Goal: Check status: Check status

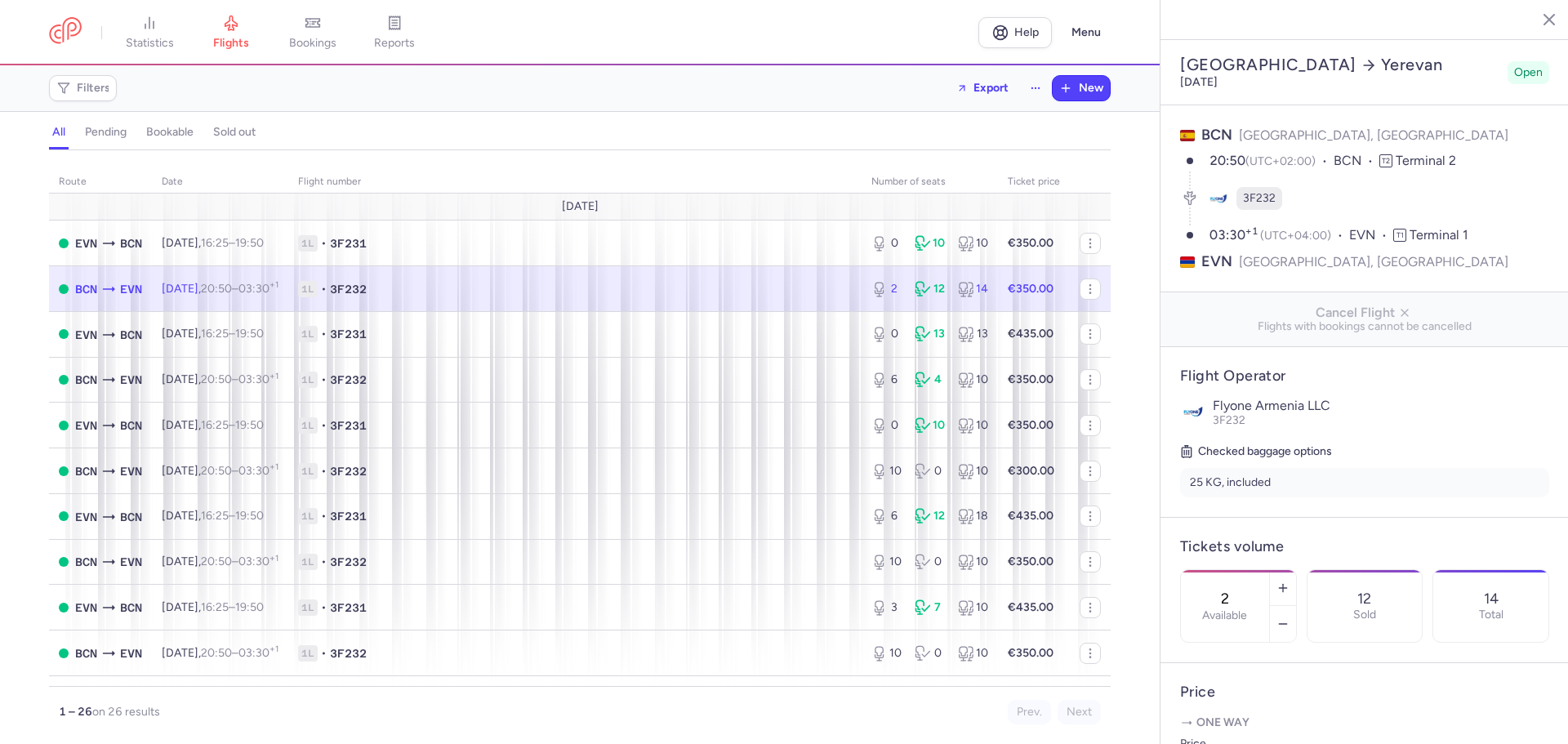
select select "days"
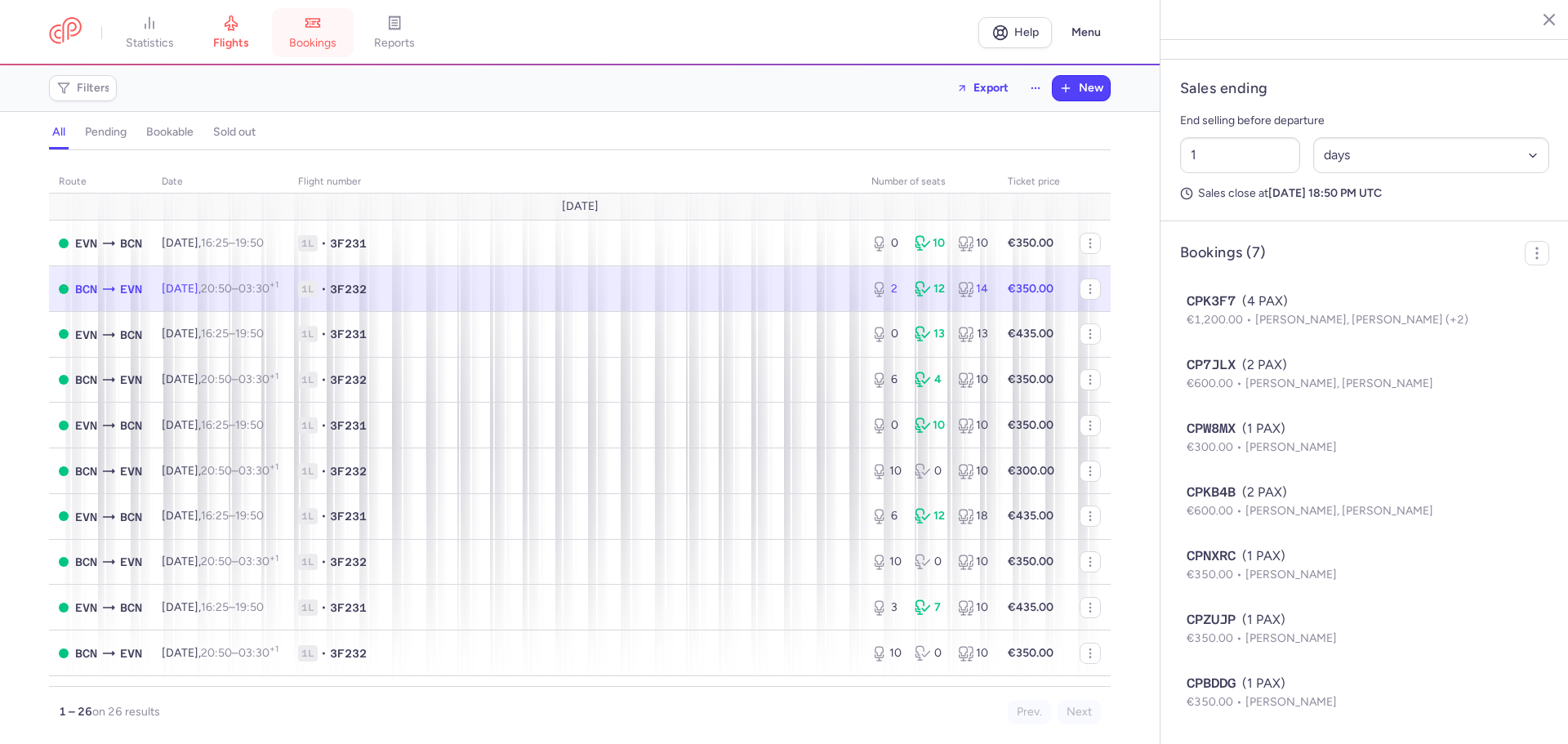
drag, startPoint x: 0, startPoint y: 0, endPoint x: 319, endPoint y: 29, distance: 320.3
click at [319, 29] on icon at bounding box center [313, 23] width 16 height 16
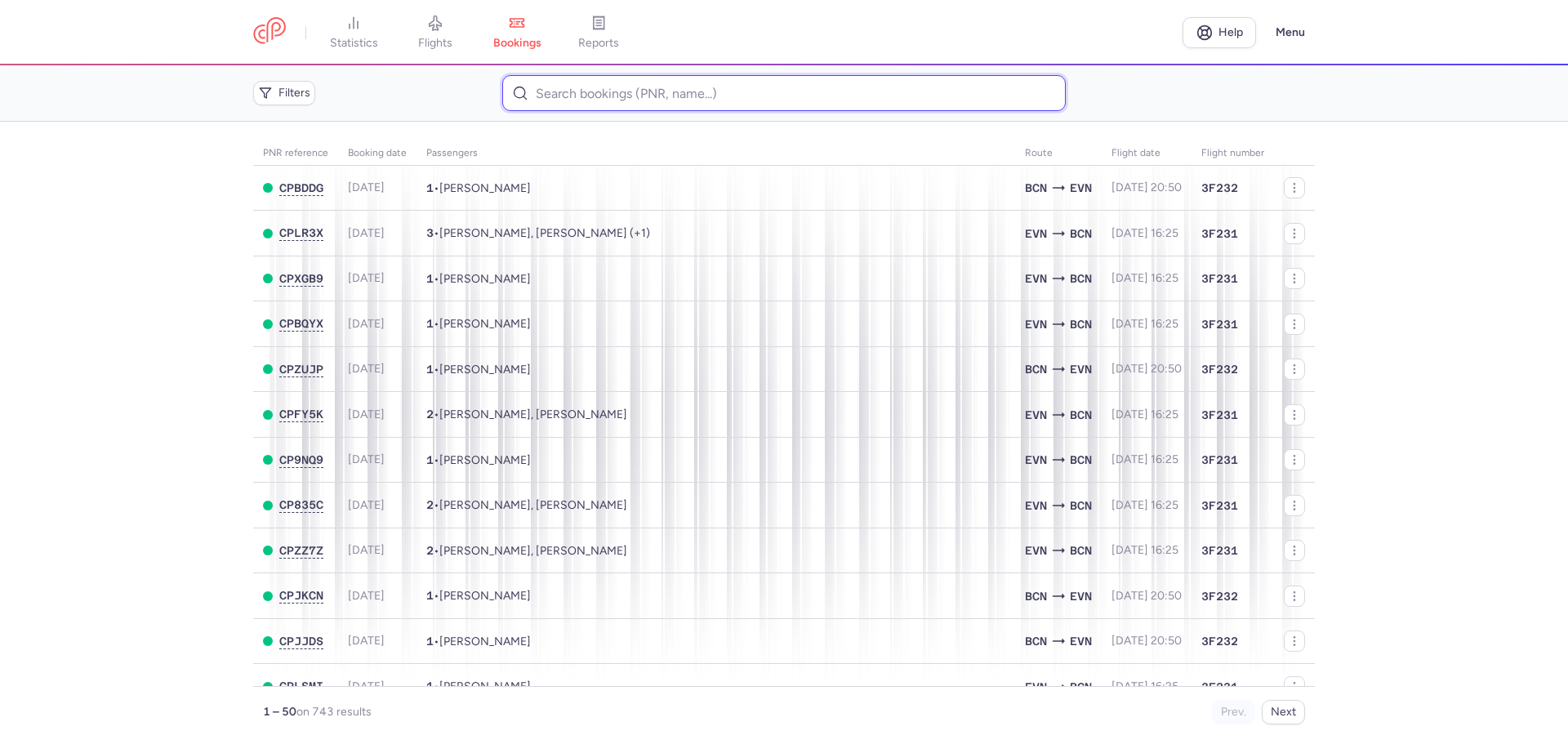
click at [601, 84] on input at bounding box center [783, 93] width 563 height 36
click at [553, 94] on input at bounding box center [783, 93] width 563 height 36
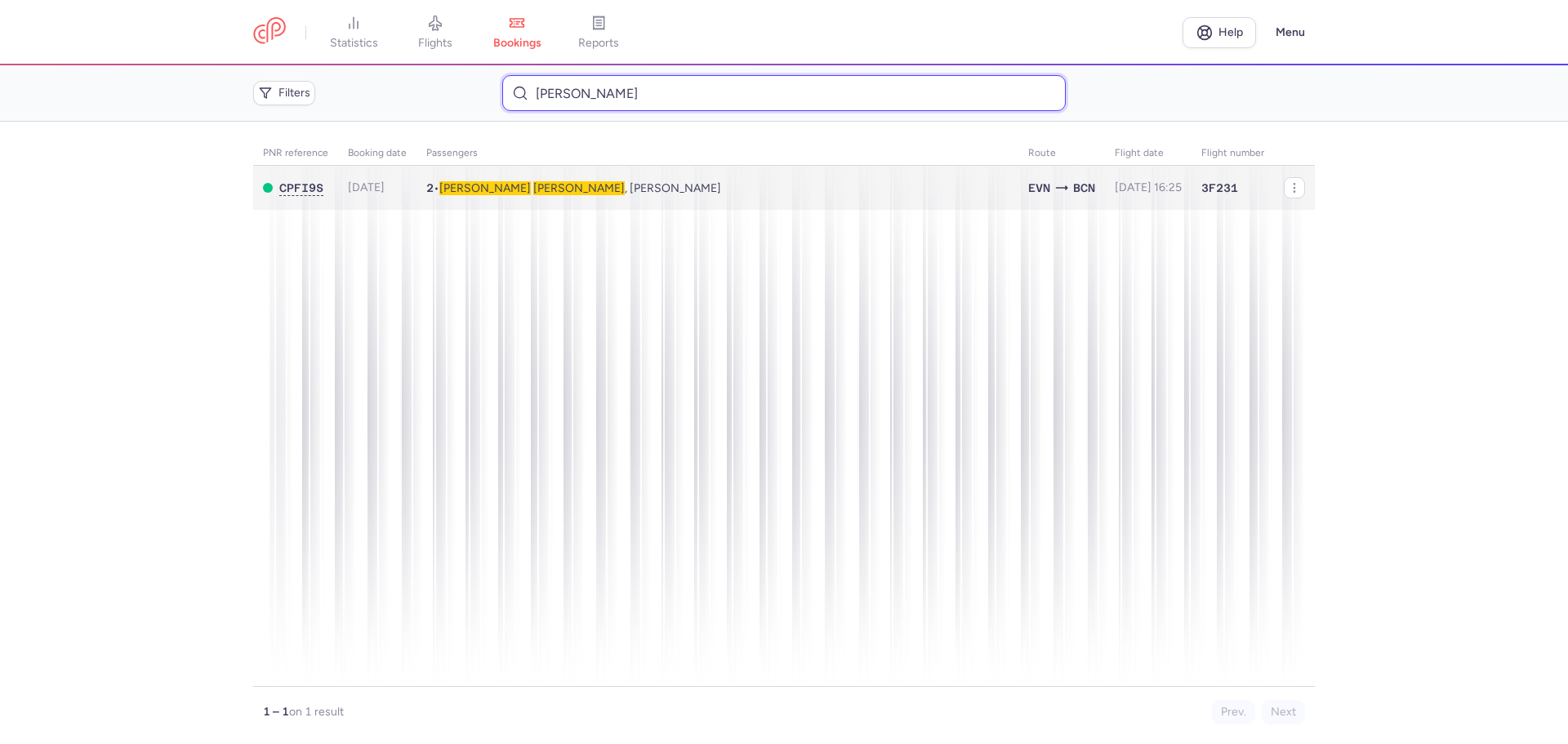
type input "enokian emma"
click at [561, 181] on span "Emma ENOKIAN , Ashot ABAZIAN" at bounding box center [581, 188] width 282 height 14
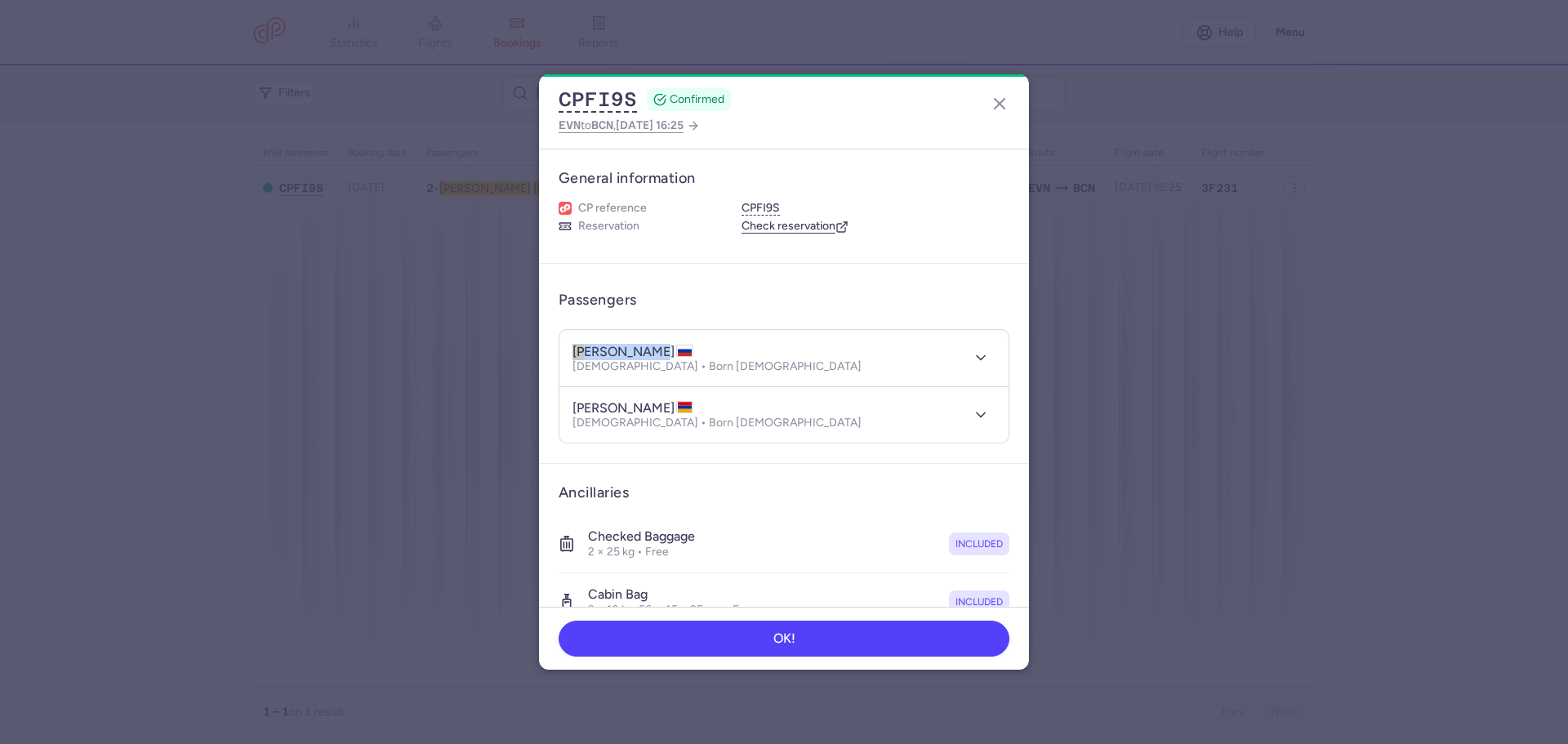
drag, startPoint x: 574, startPoint y: 353, endPoint x: 669, endPoint y: 351, distance: 95.0
click at [669, 351] on header "emma ENOKIAN Female • Born 05/06/1959" at bounding box center [784, 358] width 449 height 56
copy h4 "emma ENOKIAN"
drag, startPoint x: 574, startPoint y: 409, endPoint x: 667, endPoint y: 405, distance: 93.1
click at [667, 405] on h4 "ashot ABAZIAN" at bounding box center [633, 408] width 121 height 16
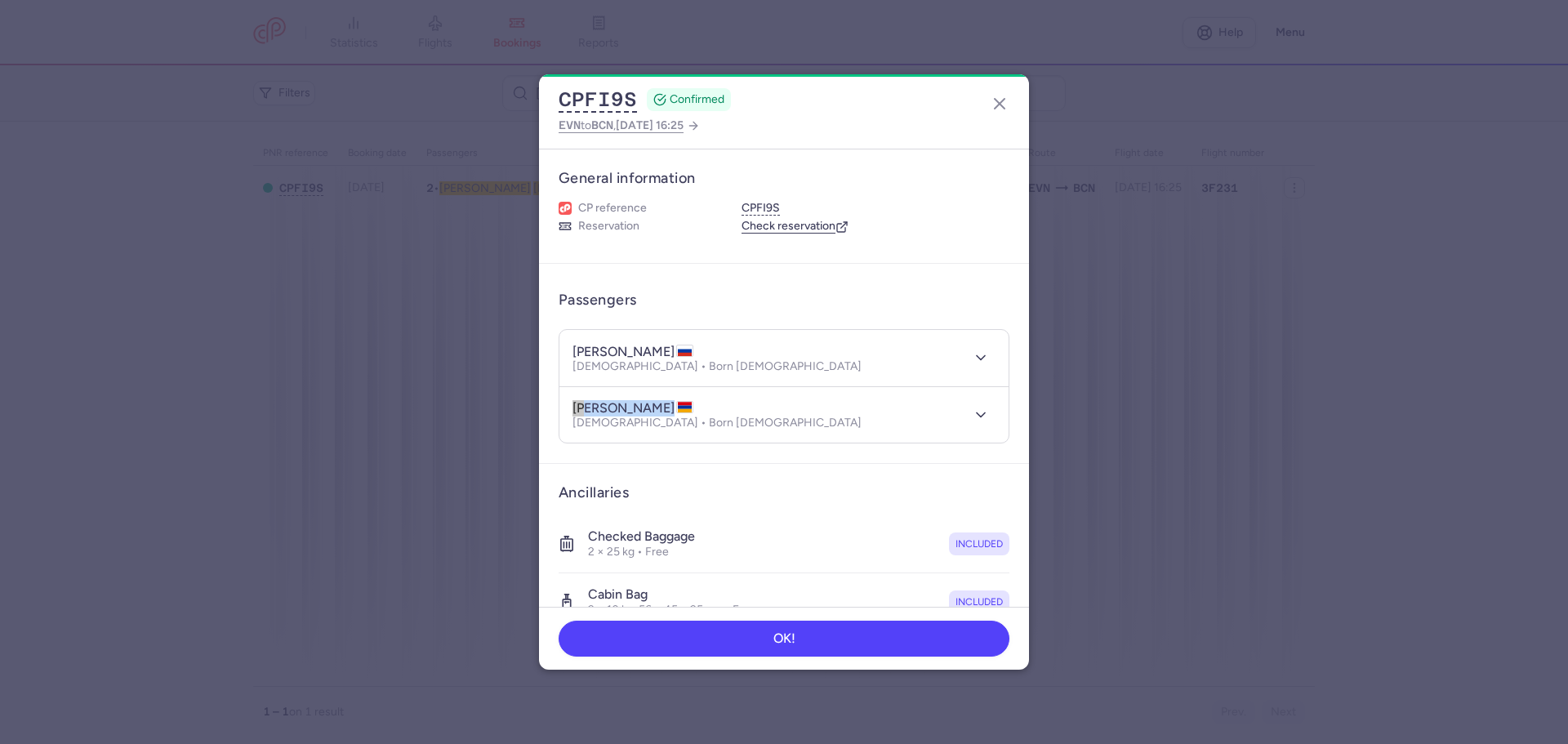
copy h4 "ashot ABAZIAN"
click at [988, 112] on button "button" at bounding box center [999, 104] width 26 height 26
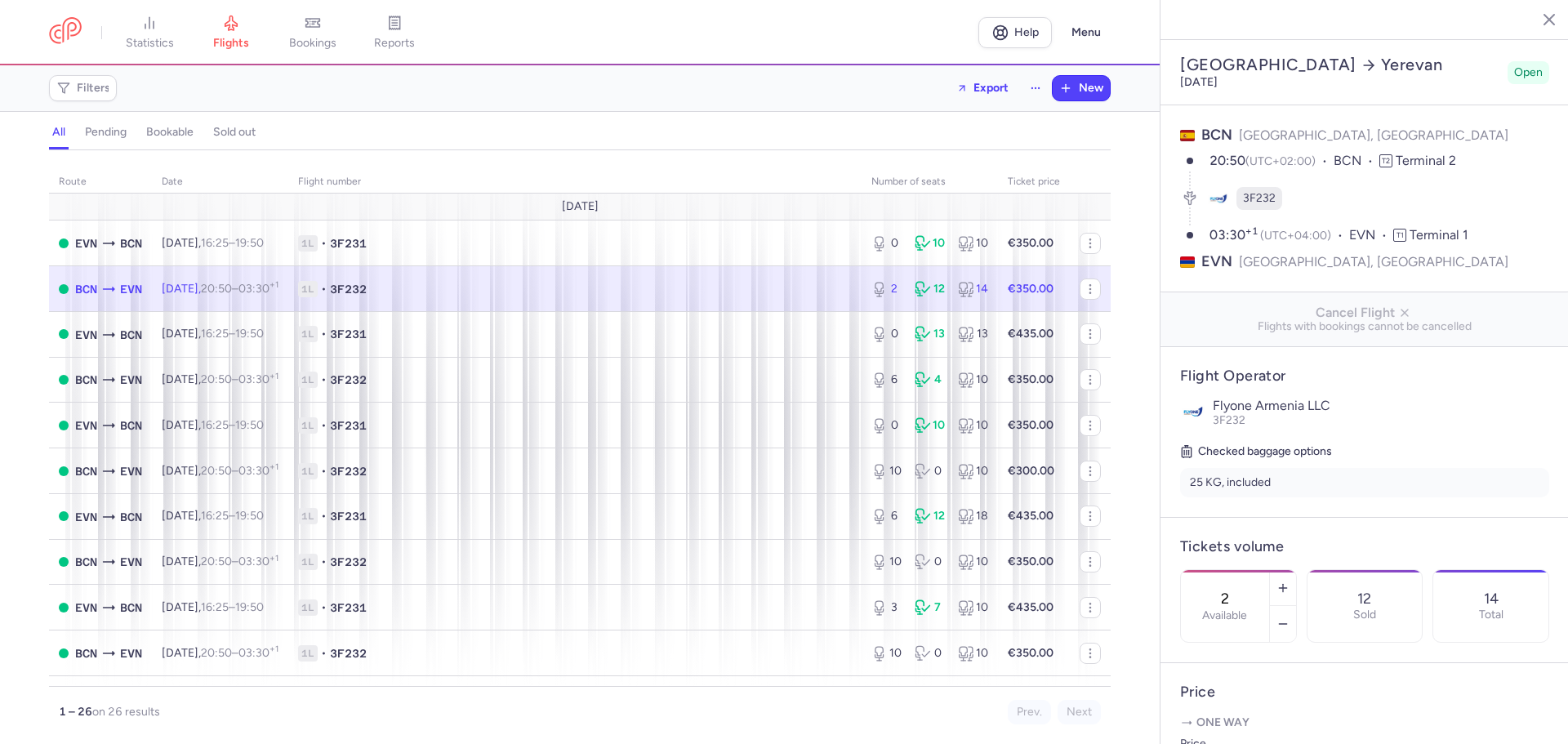
select select "days"
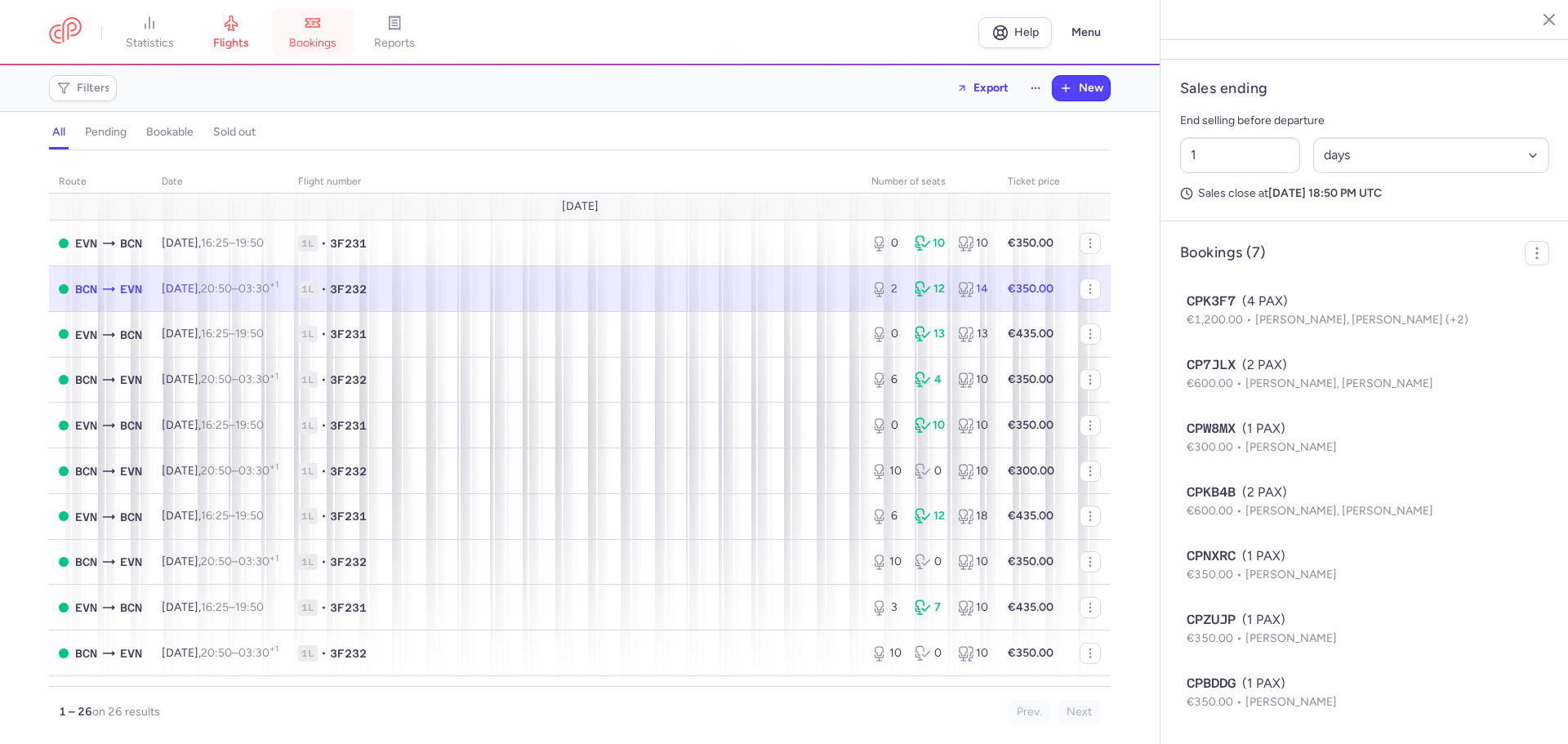
click at [311, 33] on link "bookings" at bounding box center [313, 33] width 82 height 36
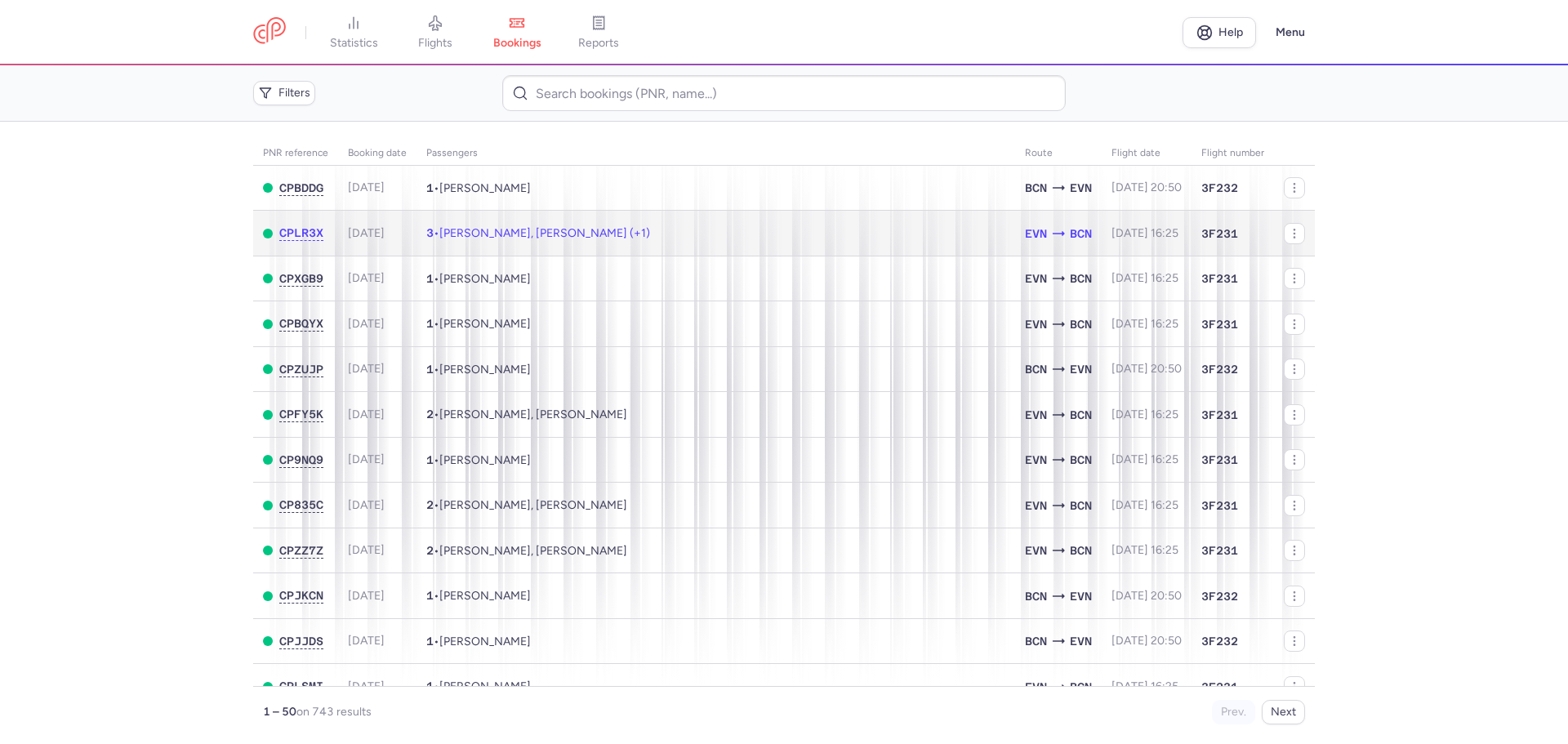
click at [548, 230] on span "Artak ASOIAN, Lilit POGOSIAN (+1)" at bounding box center [545, 233] width 211 height 14
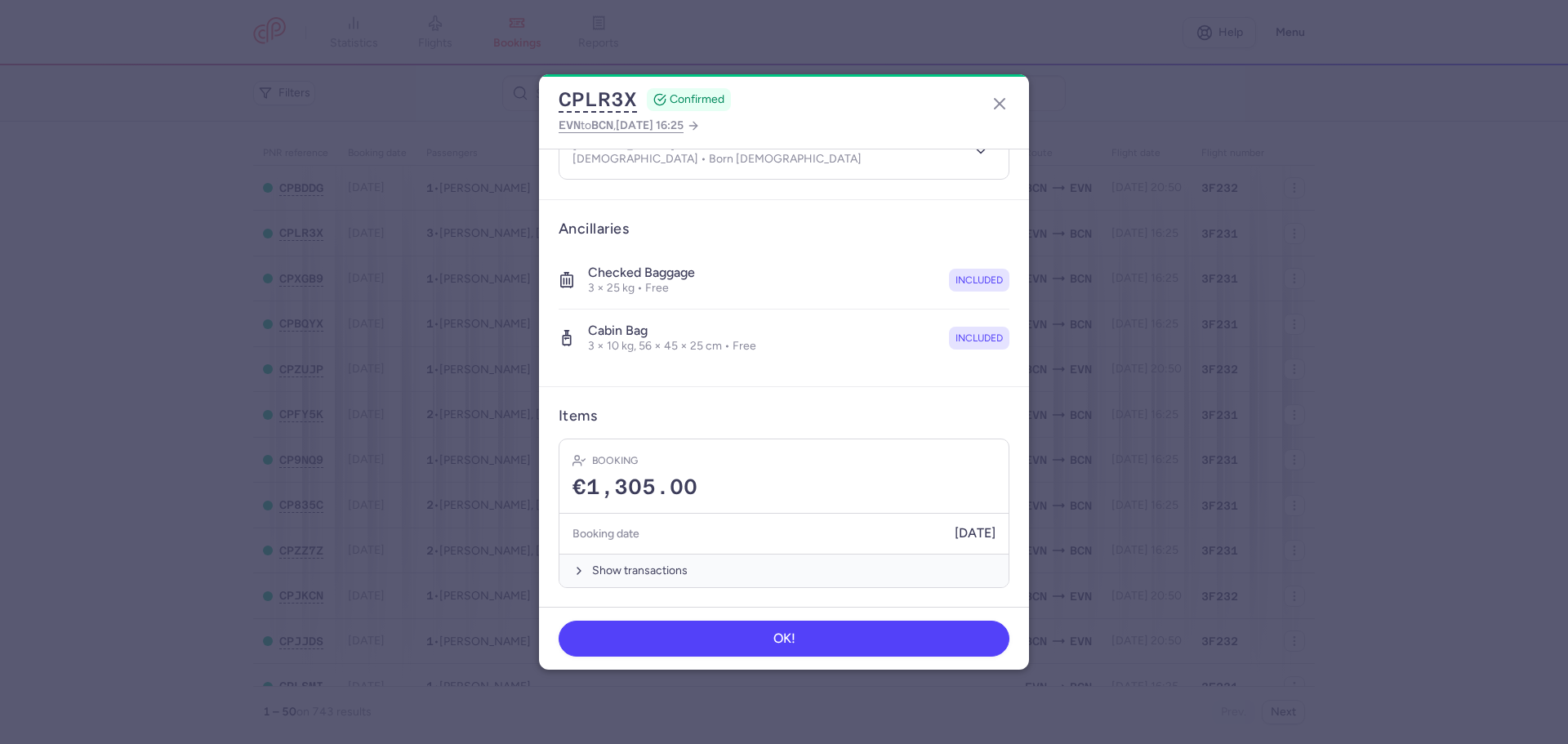
scroll to position [322, 0]
click at [997, 105] on line "button" at bounding box center [999, 104] width 10 height 10
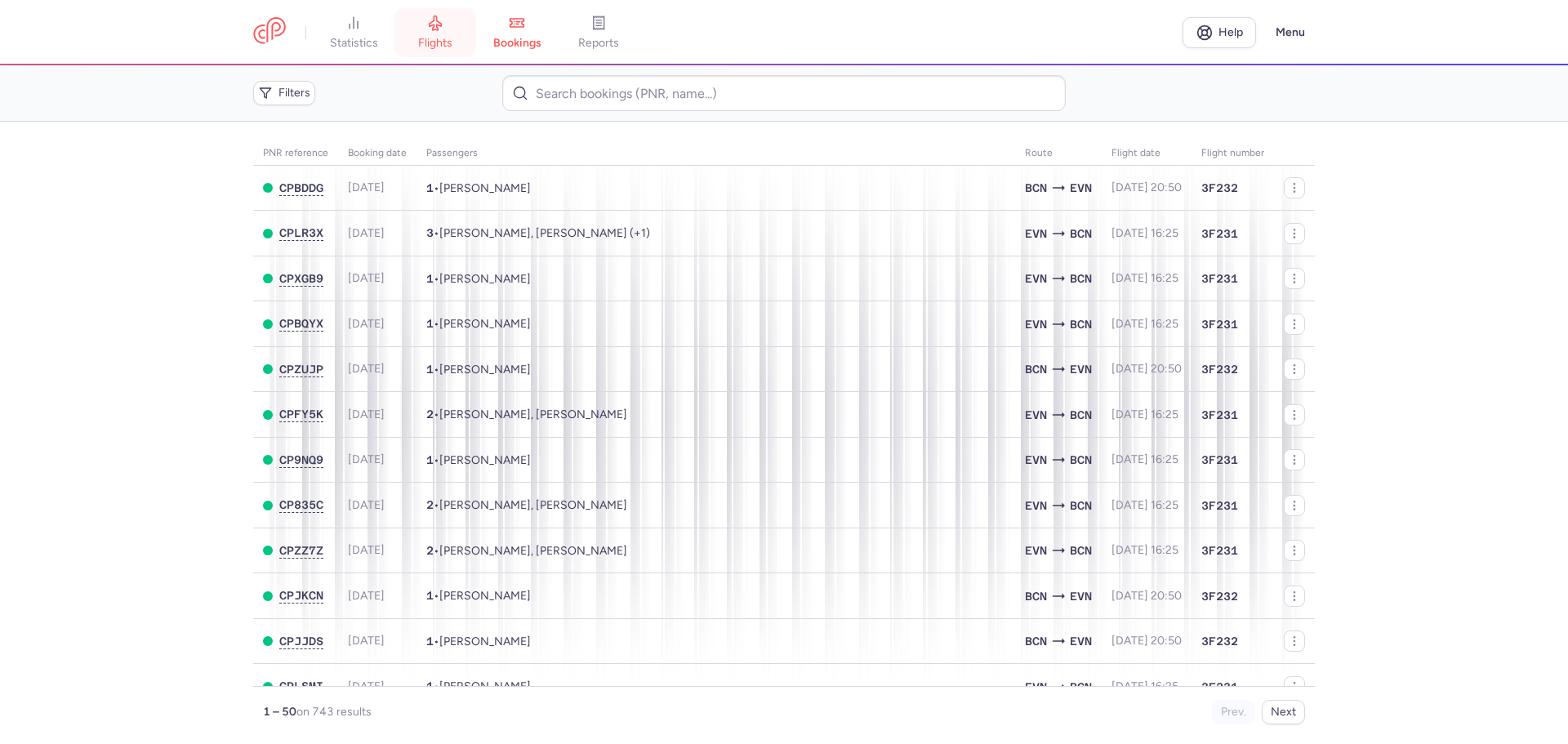
click at [435, 29] on icon at bounding box center [435, 23] width 16 height 16
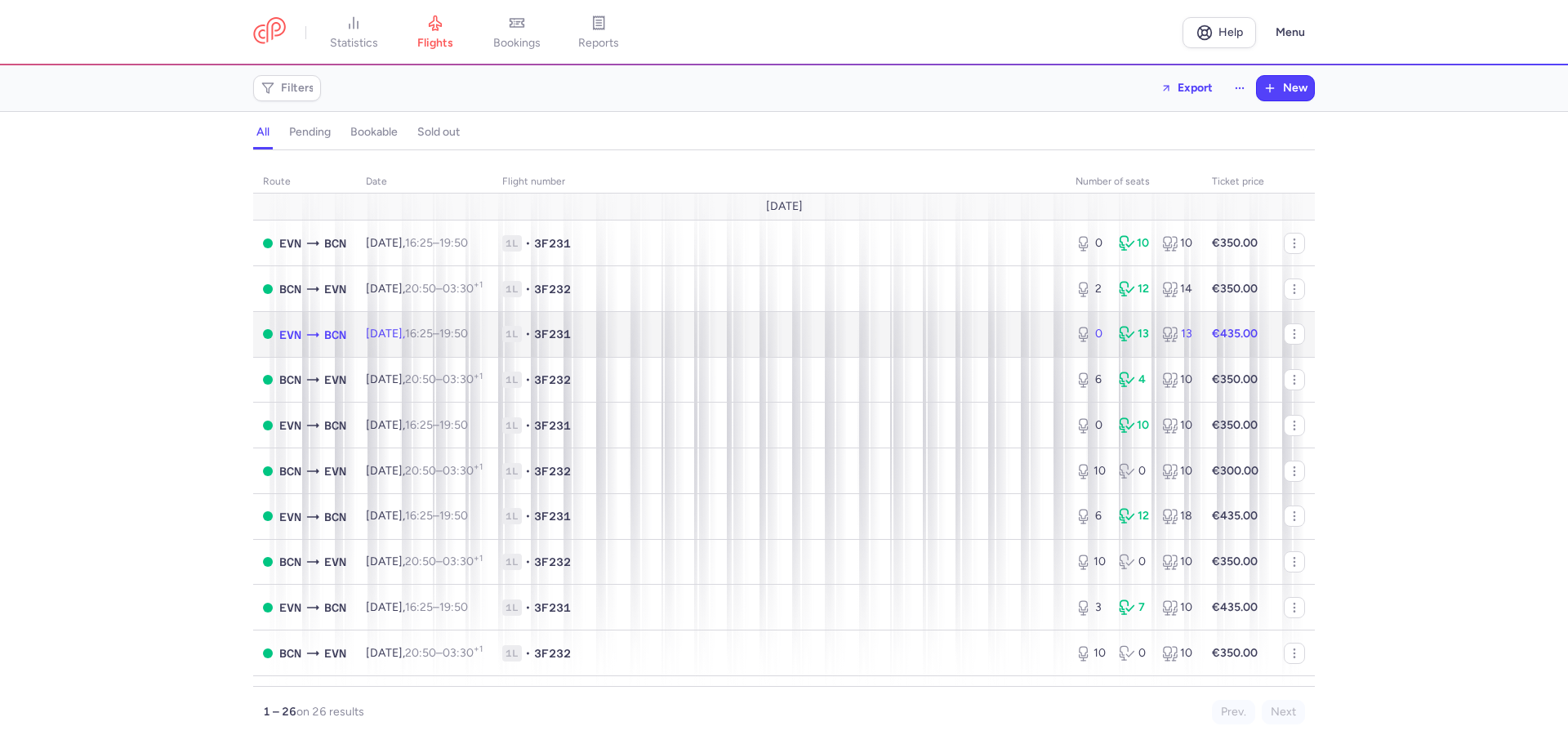
click at [677, 339] on span "1L • 3F231" at bounding box center [779, 334] width 554 height 16
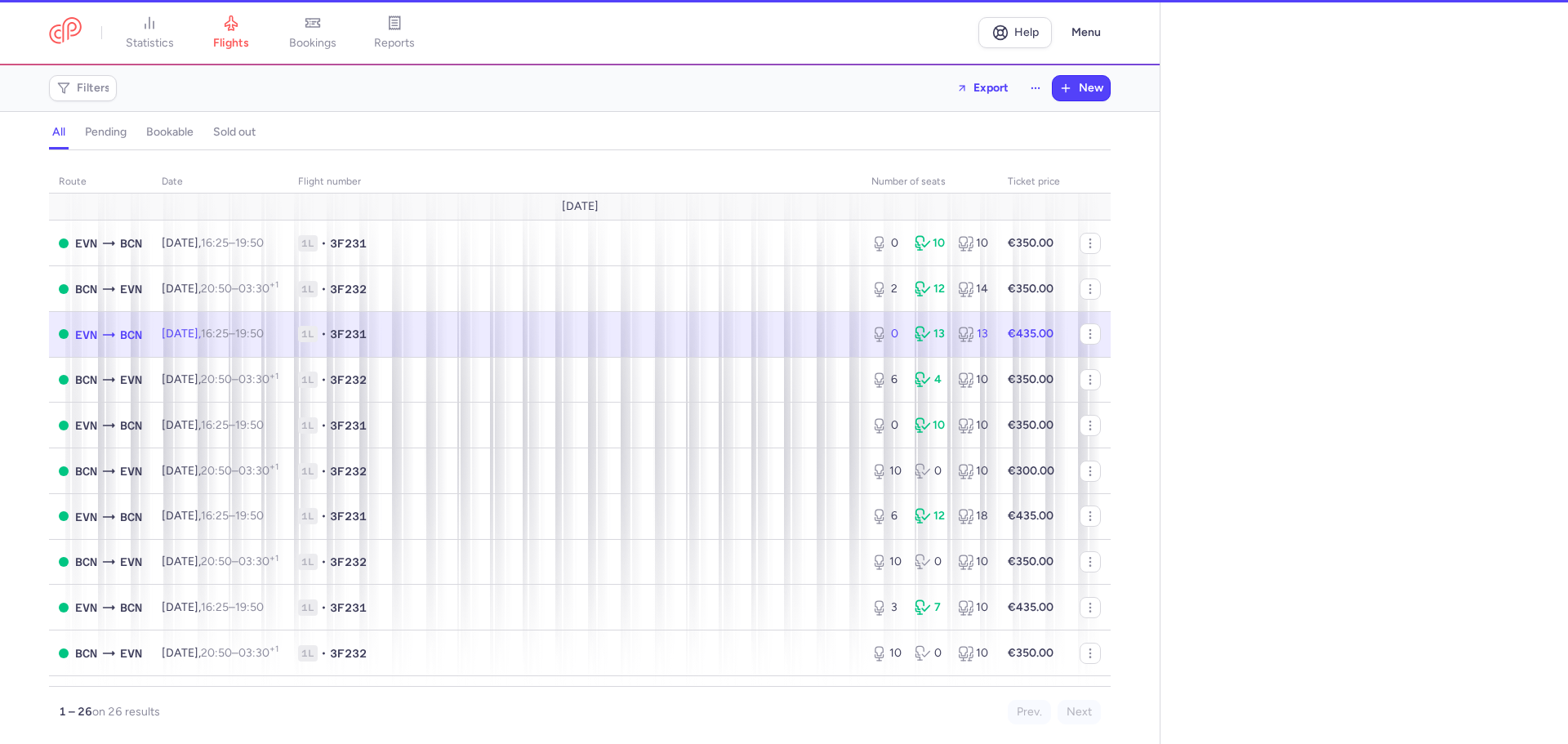
select select "days"
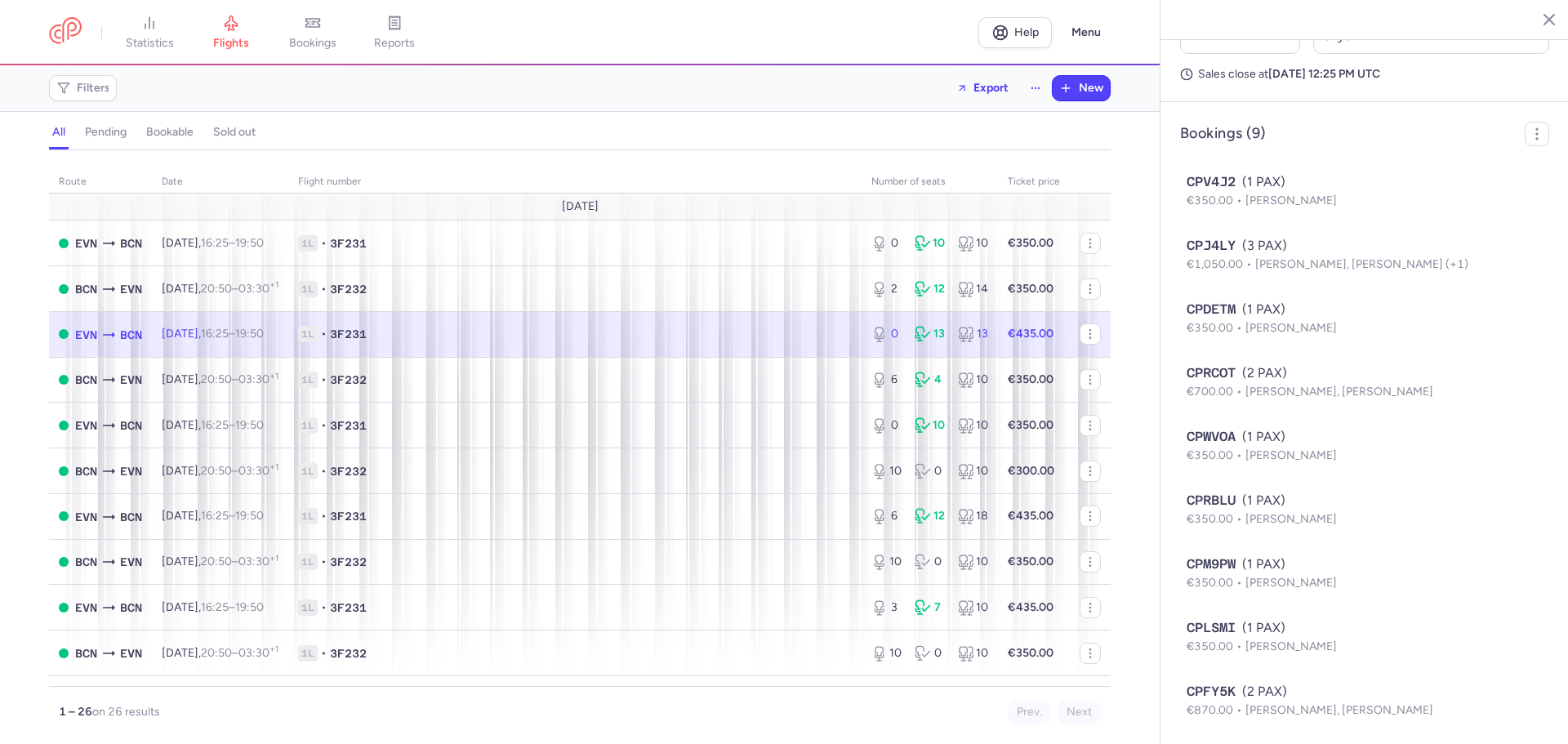
scroll to position [935, 0]
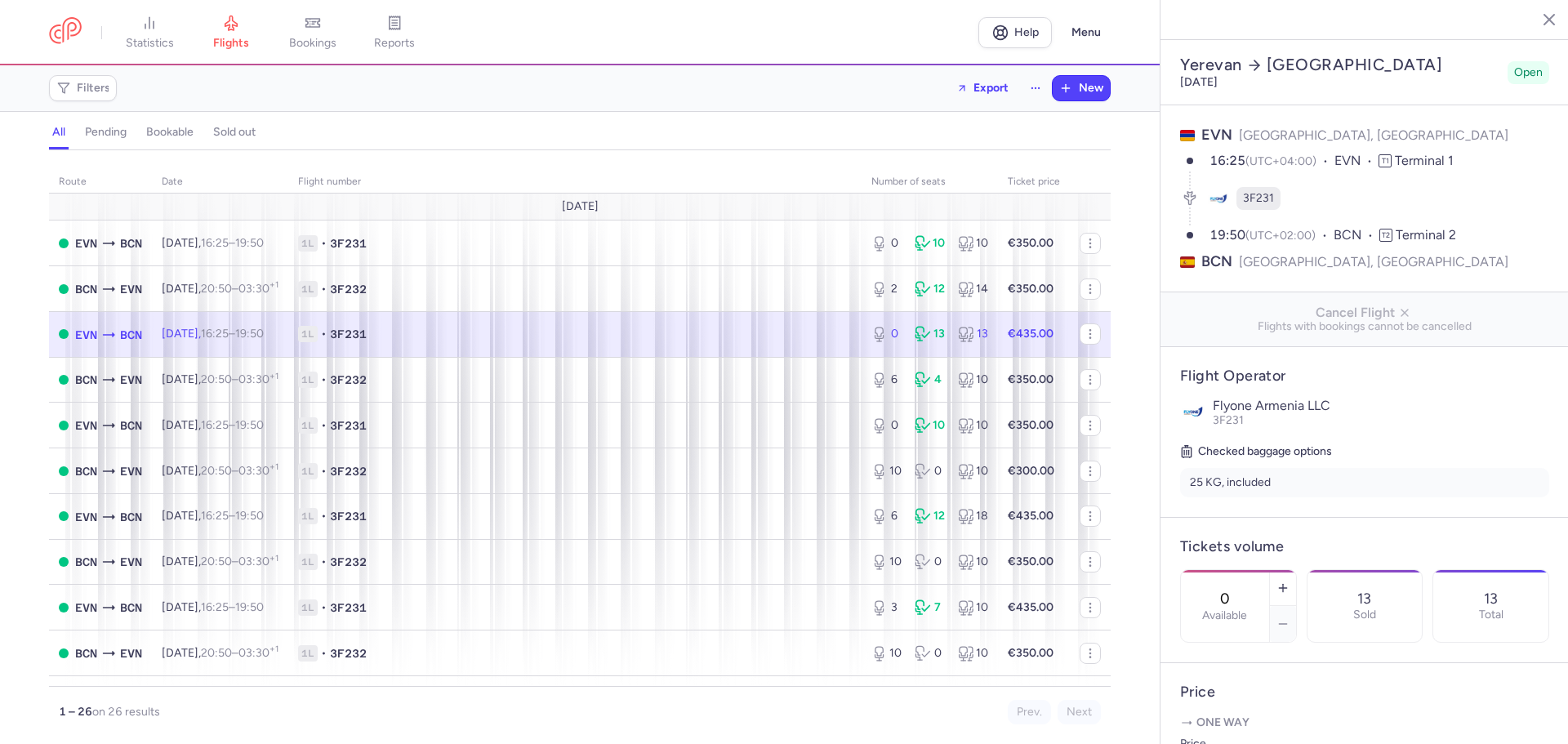
select select "days"
